Goal: Task Accomplishment & Management: Use online tool/utility

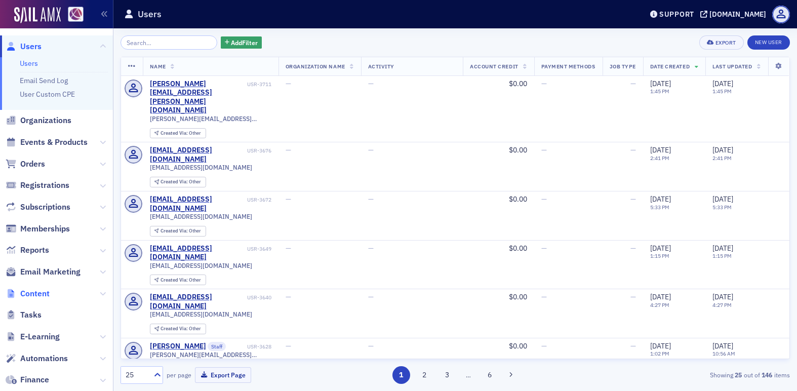
click at [32, 296] on span "Content" at bounding box center [34, 293] width 29 height 11
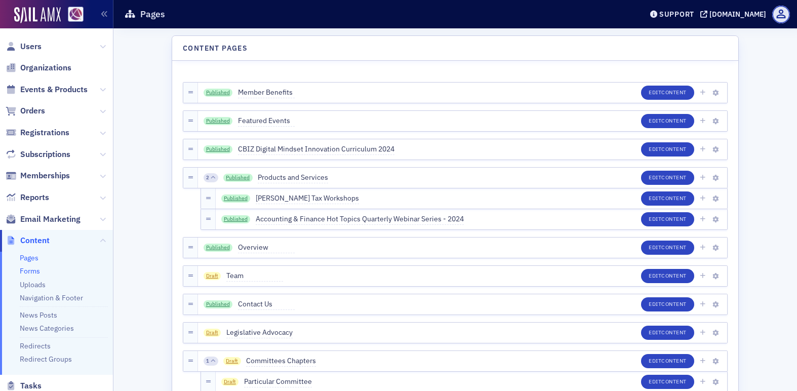
click at [34, 273] on link "Forms" at bounding box center [30, 270] width 20 height 9
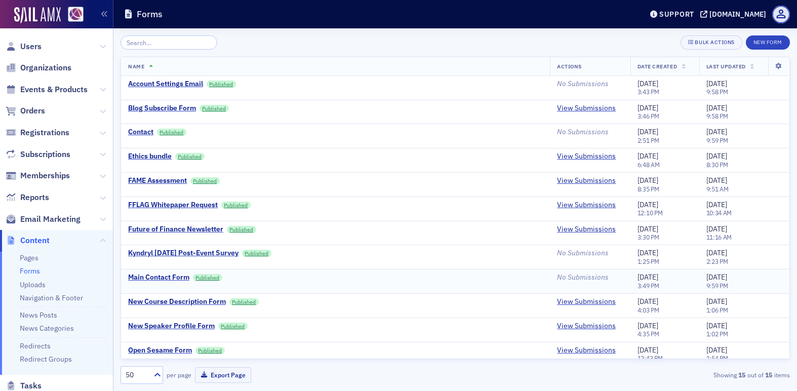
scroll to position [80, 0]
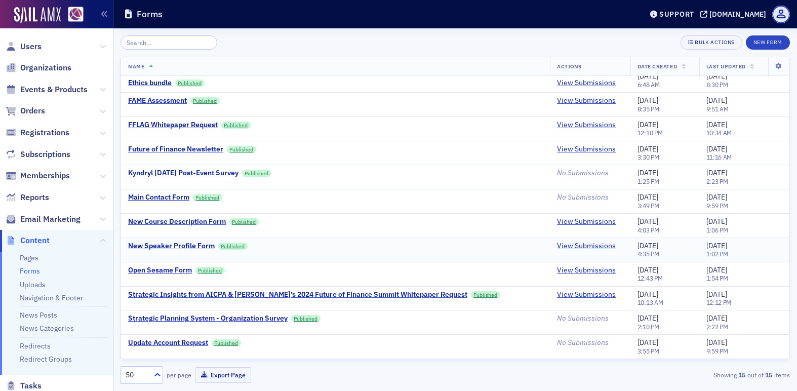
click at [561, 248] on link "View Submissions" at bounding box center [586, 245] width 59 height 9
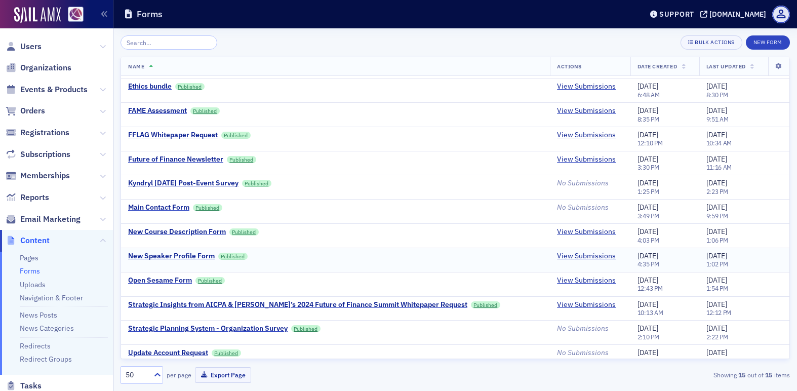
scroll to position [74, 0]
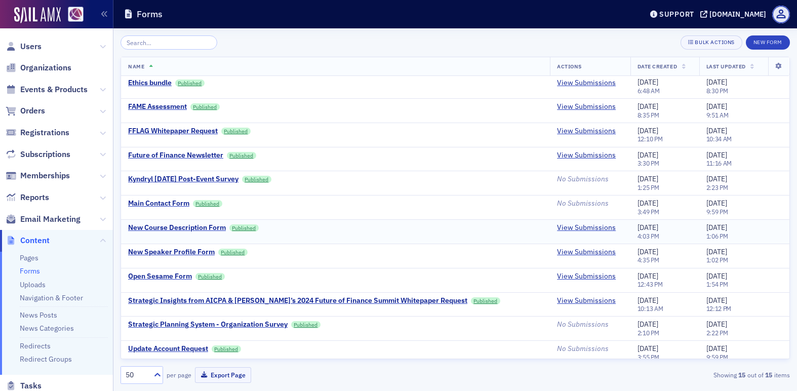
click at [554, 234] on td "View Submissions" at bounding box center [590, 232] width 80 height 24
click at [557, 229] on link "View Submissions" at bounding box center [586, 227] width 59 height 9
